Goal: Information Seeking & Learning: Check status

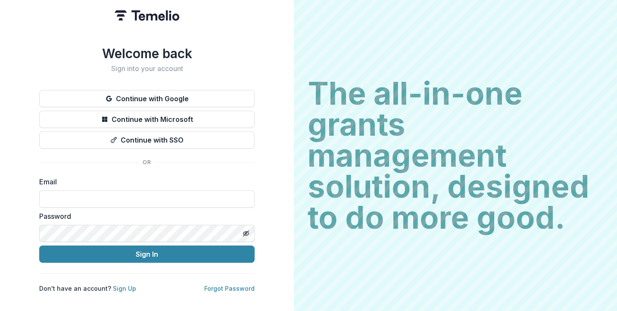
click at [177, 196] on input at bounding box center [146, 198] width 215 height 17
type input "**********"
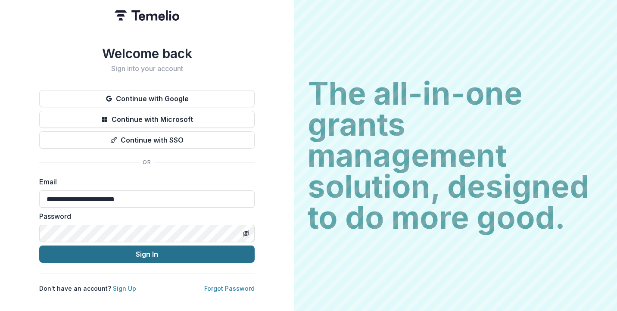
click at [156, 252] on button "Sign In" at bounding box center [146, 253] width 215 height 17
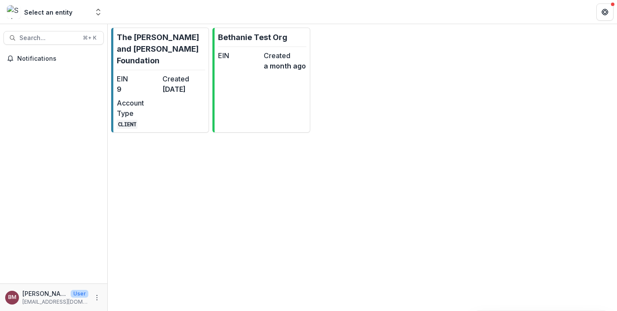
click at [71, 19] on div "Select an entity" at bounding box center [48, 12] width 82 height 14
click at [96, 10] on polyline "Open entity switcher" at bounding box center [97, 10] width 3 height 2
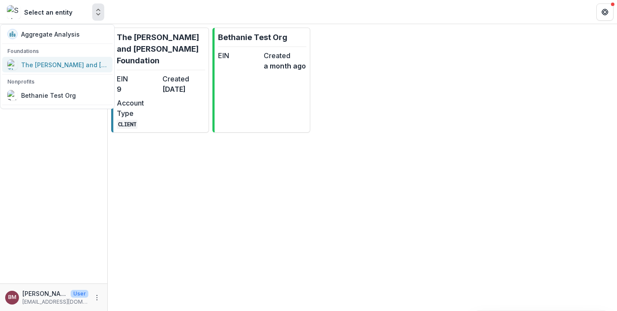
click at [64, 63] on div "The [PERSON_NAME] and [PERSON_NAME] Foundation" at bounding box center [64, 64] width 86 height 9
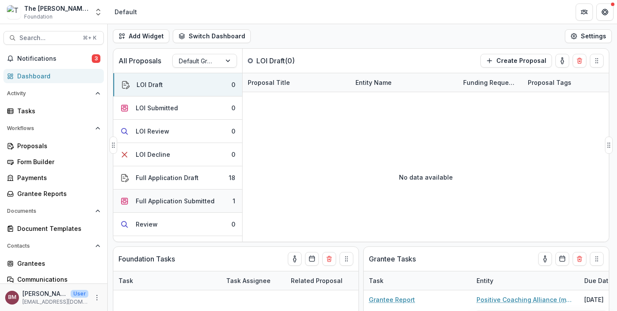
click at [177, 192] on button "Full Application Submitted 1" at bounding box center [177, 200] width 129 height 23
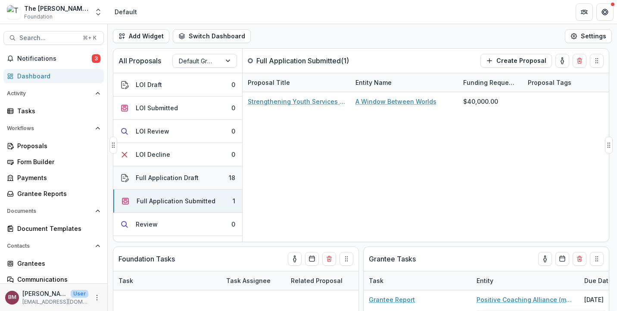
click at [181, 172] on button "Full Application Draft 18" at bounding box center [177, 177] width 129 height 23
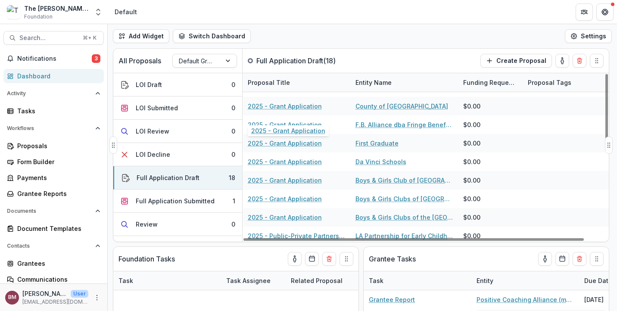
scroll to position [164, 0]
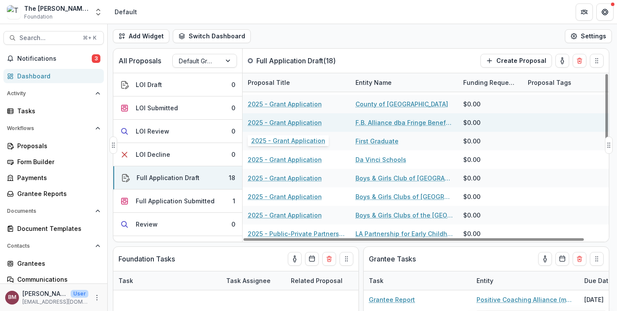
click at [288, 124] on link "2025 - Grant Application" at bounding box center [285, 122] width 74 height 9
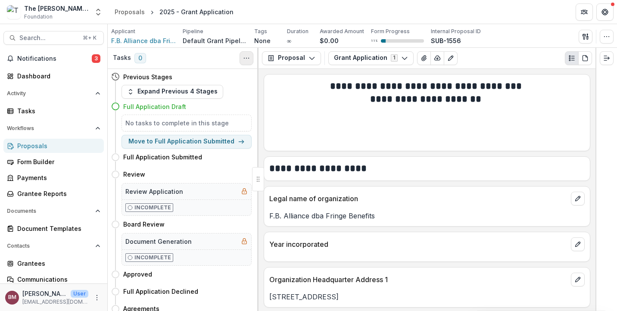
click at [241, 59] on button "Toggle View Cancelled Tasks" at bounding box center [246, 58] width 14 height 14
click at [295, 57] on button "Proposal" at bounding box center [291, 58] width 59 height 14
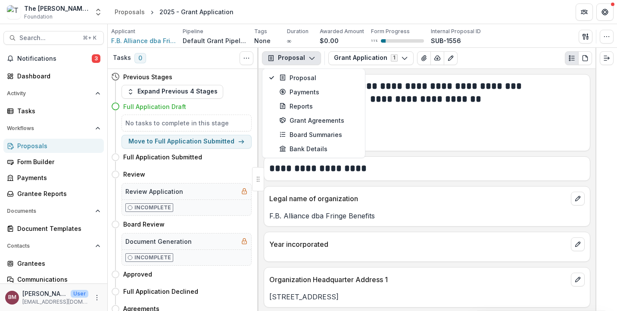
click at [295, 57] on button "Proposal" at bounding box center [291, 58] width 59 height 14
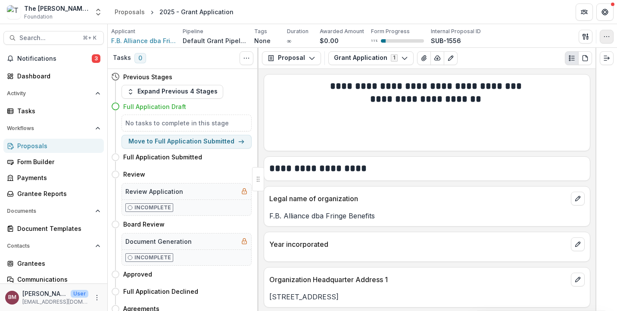
click at [605, 38] on icon "button" at bounding box center [606, 36] width 7 height 7
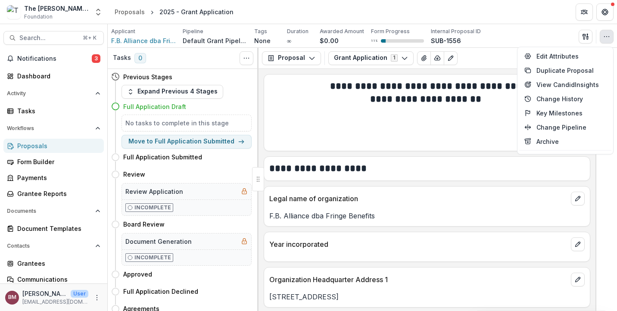
click at [559, 25] on div "Applicant F.B. Alliance dba Fringe Benefits Pipeline Default Grant Pipeline Tag…" at bounding box center [362, 36] width 509 height 24
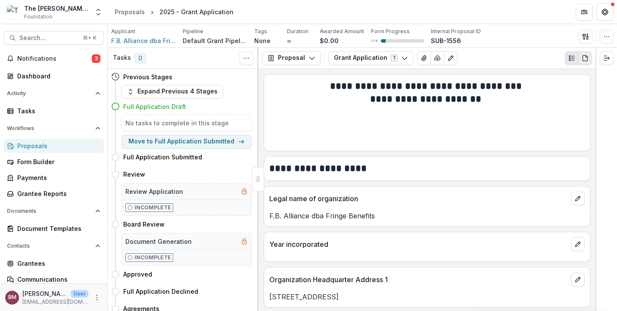
click at [589, 60] on button "PDF view" at bounding box center [585, 58] width 14 height 14
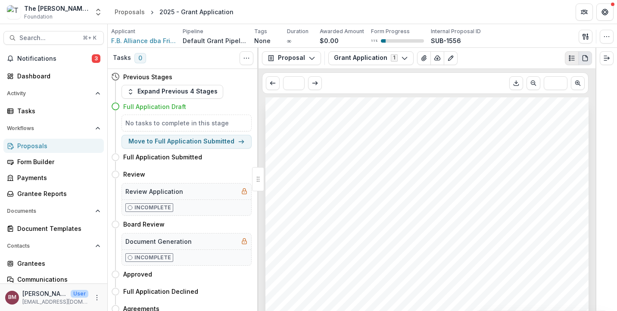
click at [565, 58] on button "Plaintext view" at bounding box center [572, 58] width 14 height 14
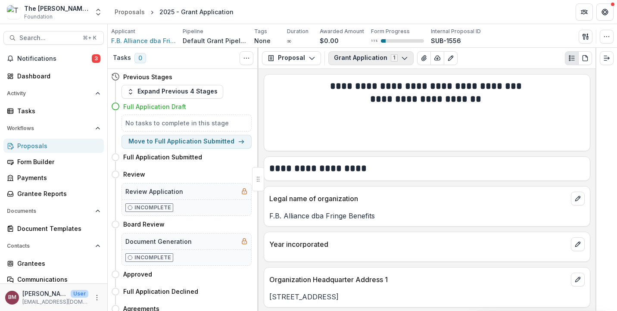
click at [401, 58] on icon "button" at bounding box center [404, 58] width 7 height 7
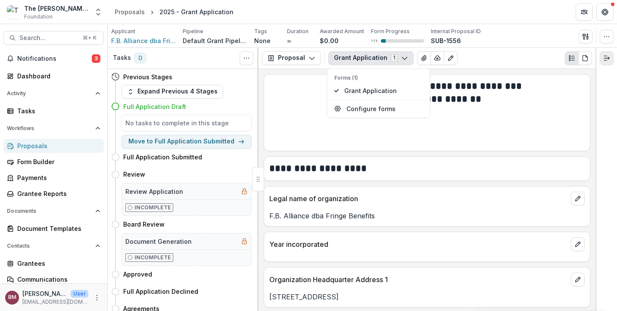
click at [604, 62] on button "Expand right" at bounding box center [606, 58] width 14 height 14
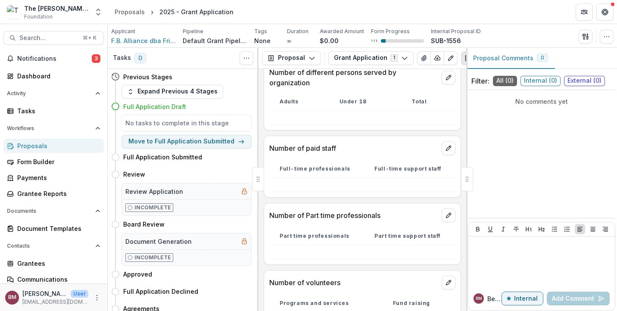
scroll to position [2382, 0]
